Goal: Transaction & Acquisition: Purchase product/service

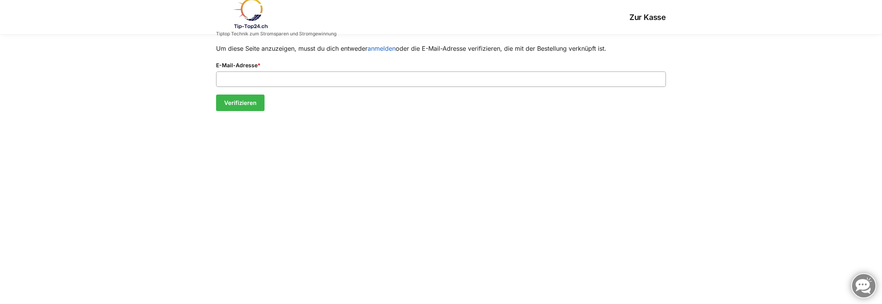
click at [254, 78] on input "E-Mail-Adresse *" at bounding box center [441, 79] width 450 height 15
type input "**********"
click at [251, 101] on button "Verifizieren" at bounding box center [240, 103] width 48 height 17
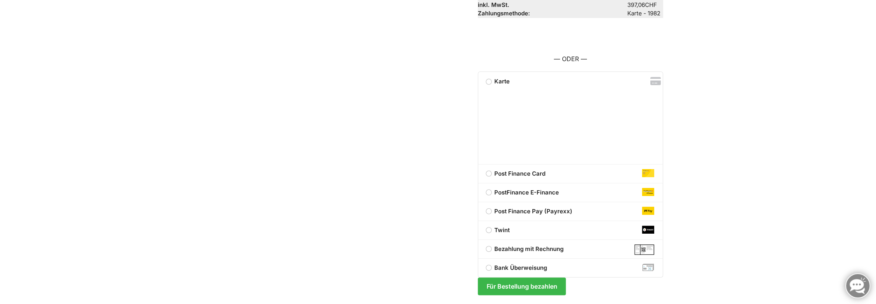
scroll to position [118, 0]
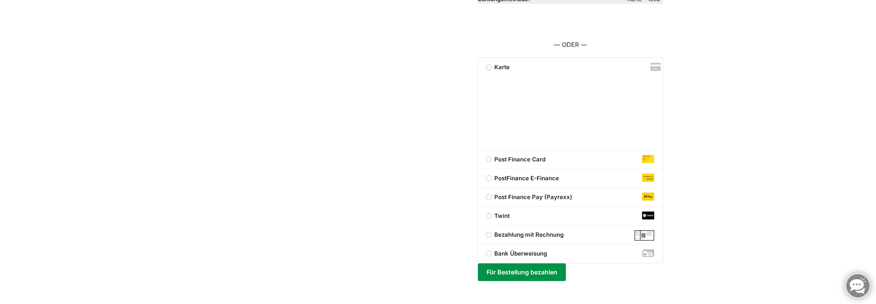
click at [520, 271] on button "Für Bestellung bezahlen" at bounding box center [522, 272] width 88 height 18
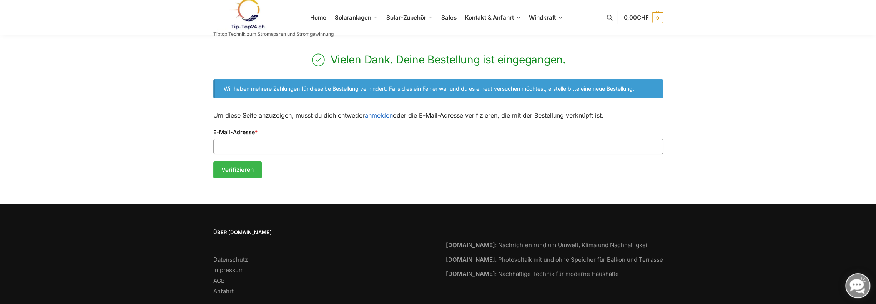
click at [251, 149] on input "E-Mail-Adresse *" at bounding box center [438, 146] width 450 height 15
type input "**********"
click at [235, 170] on button "Verifizieren" at bounding box center [237, 170] width 48 height 17
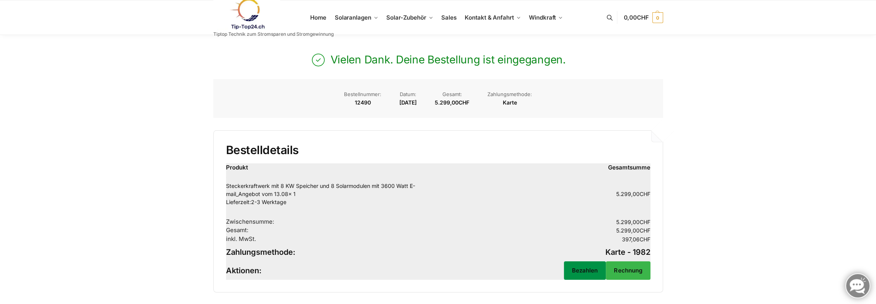
click at [581, 270] on link "Bezahlen" at bounding box center [585, 270] width 42 height 18
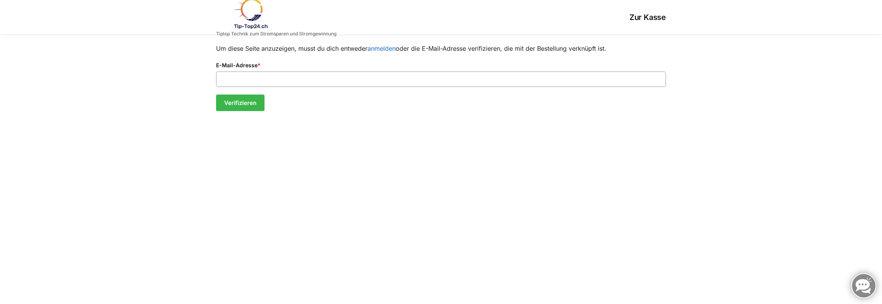
click at [264, 78] on input "E-Mail-Adresse *" at bounding box center [441, 79] width 450 height 15
type input "**********"
click at [237, 104] on button "Verifizieren" at bounding box center [240, 103] width 48 height 17
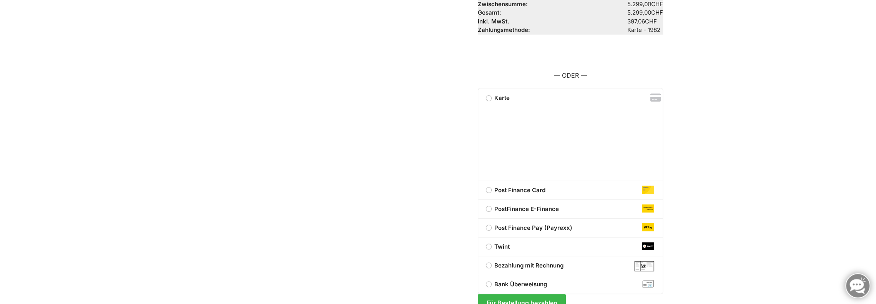
scroll to position [118, 0]
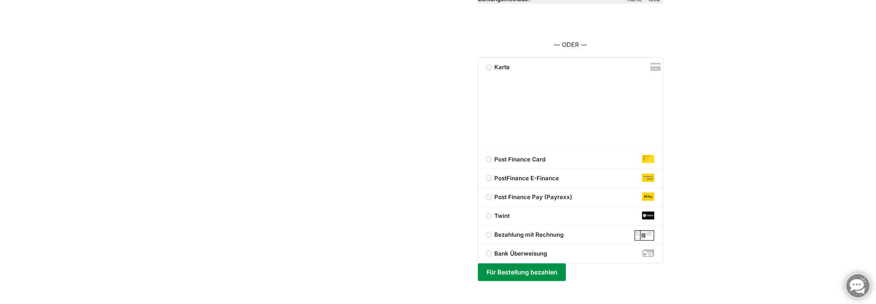
click at [517, 272] on button "Für Bestellung bezahlen" at bounding box center [522, 272] width 88 height 18
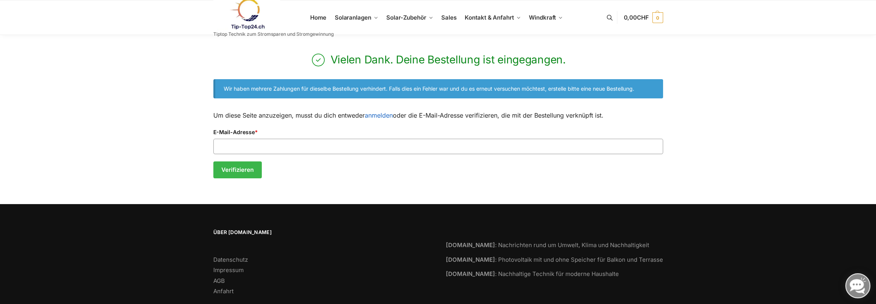
click at [242, 144] on input "E-Mail-Adresse *" at bounding box center [438, 146] width 450 height 15
type input "**********"
click at [238, 168] on button "Verifizieren" at bounding box center [237, 170] width 48 height 17
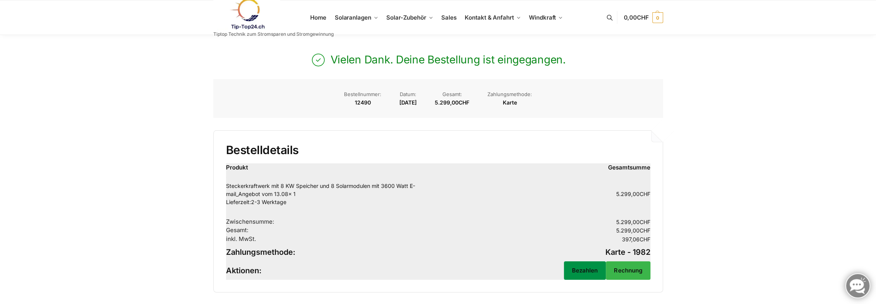
click at [588, 270] on link "Bezahlen" at bounding box center [585, 270] width 42 height 18
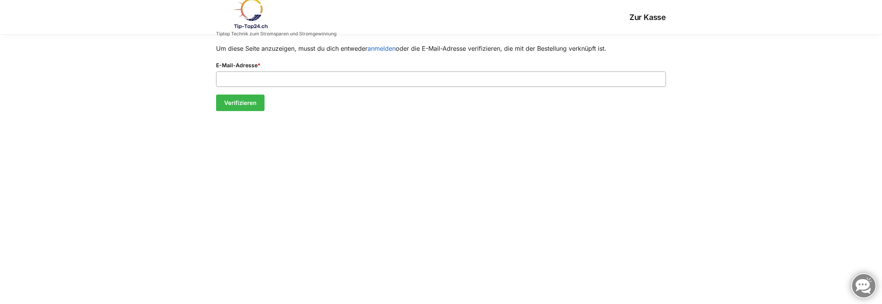
click at [301, 78] on input "E-Mail-Adresse *" at bounding box center [441, 79] width 450 height 15
type input "**********"
click at [248, 103] on button "Verifizieren" at bounding box center [240, 103] width 48 height 17
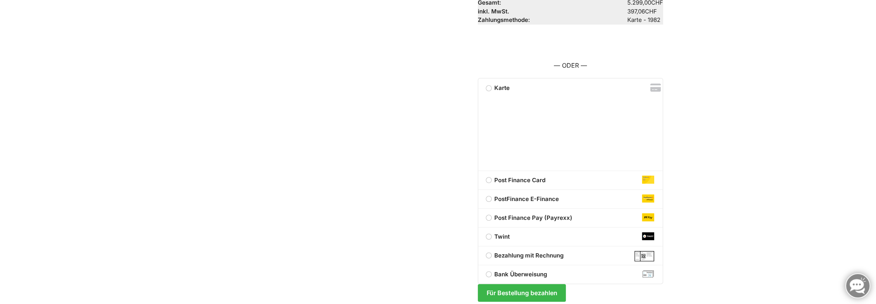
scroll to position [118, 0]
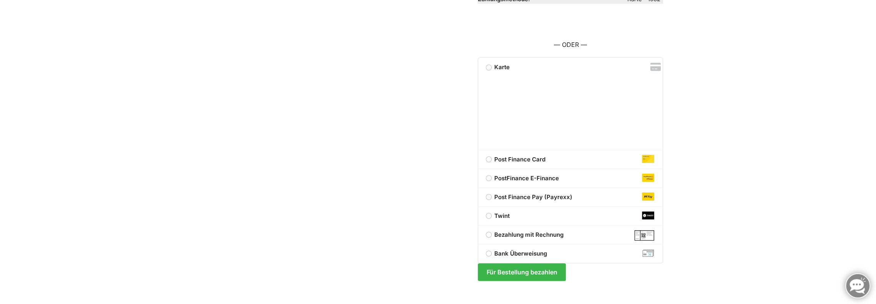
click at [489, 253] on label "Bank Überweisung" at bounding box center [570, 253] width 185 height 9
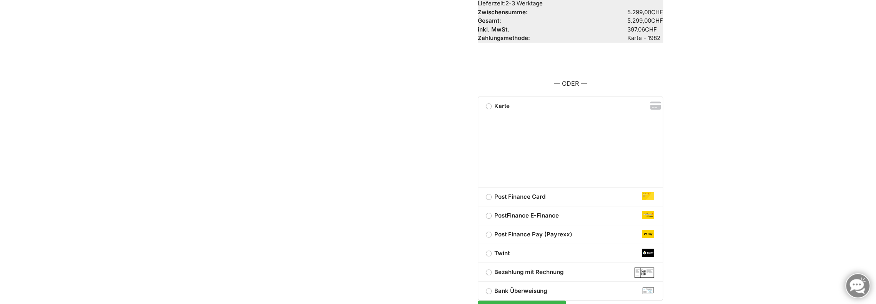
scroll to position [45, 0]
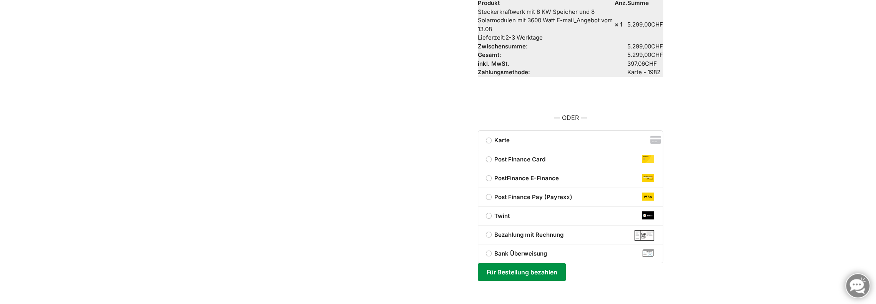
click at [514, 274] on button "Für Bestellung bezahlen" at bounding box center [522, 272] width 88 height 18
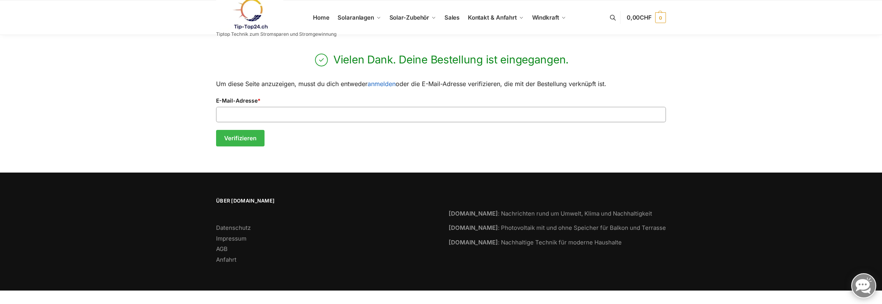
click at [298, 113] on input "E-Mail-Adresse *" at bounding box center [441, 114] width 450 height 15
type input "**********"
click at [241, 140] on button "Verifizieren" at bounding box center [240, 138] width 48 height 17
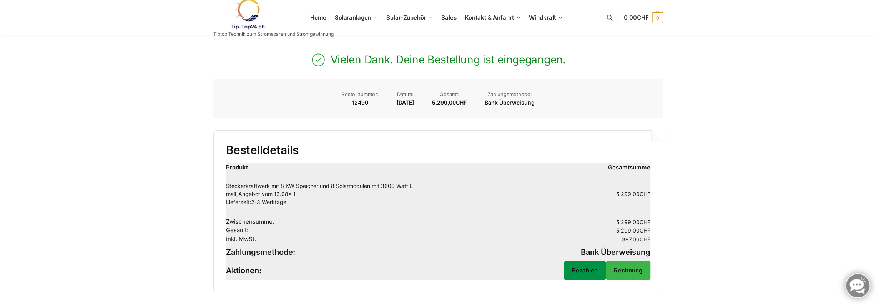
click at [580, 271] on link "Bezahlen" at bounding box center [585, 270] width 42 height 18
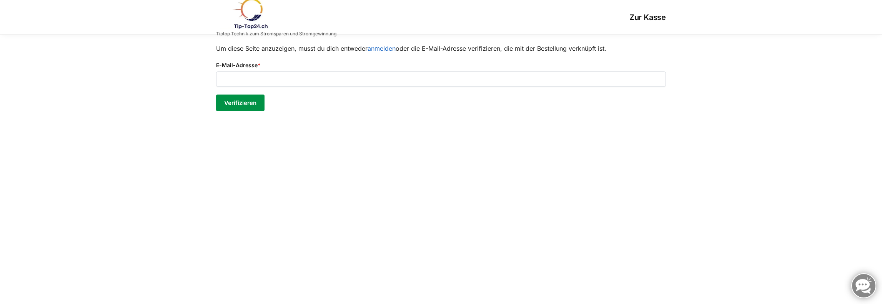
click at [228, 101] on button "Verifizieren" at bounding box center [240, 103] width 48 height 17
click at [281, 79] on input "E-Mail-Adresse *" at bounding box center [441, 79] width 450 height 15
type input "**********"
click at [238, 102] on button "Verifizieren" at bounding box center [240, 103] width 48 height 17
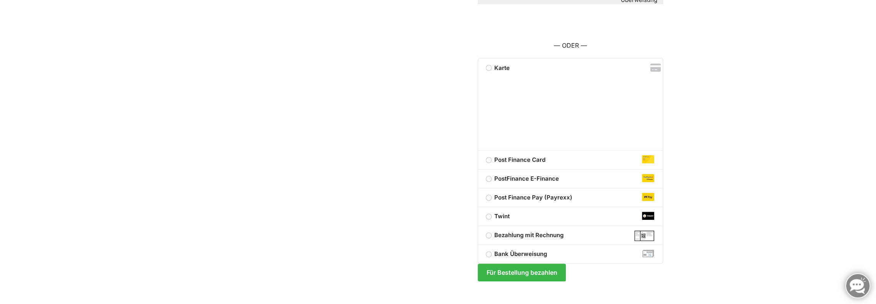
scroll to position [127, 0]
click at [488, 252] on label "Bank Überweisung" at bounding box center [570, 253] width 185 height 9
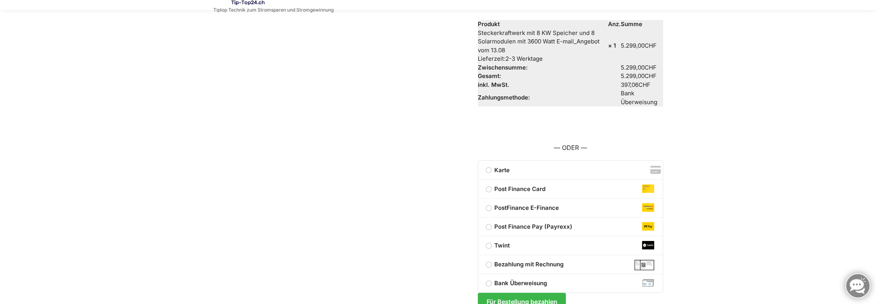
scroll to position [0, 0]
